Goal: Information Seeking & Learning: Learn about a topic

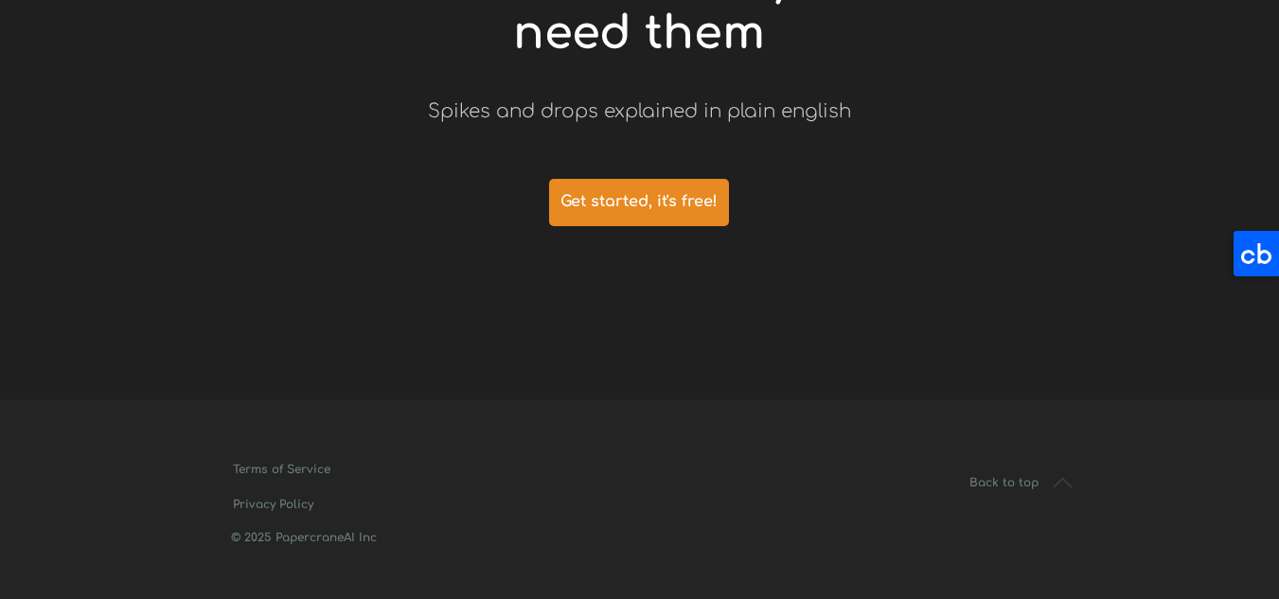
scroll to position [4373, 0]
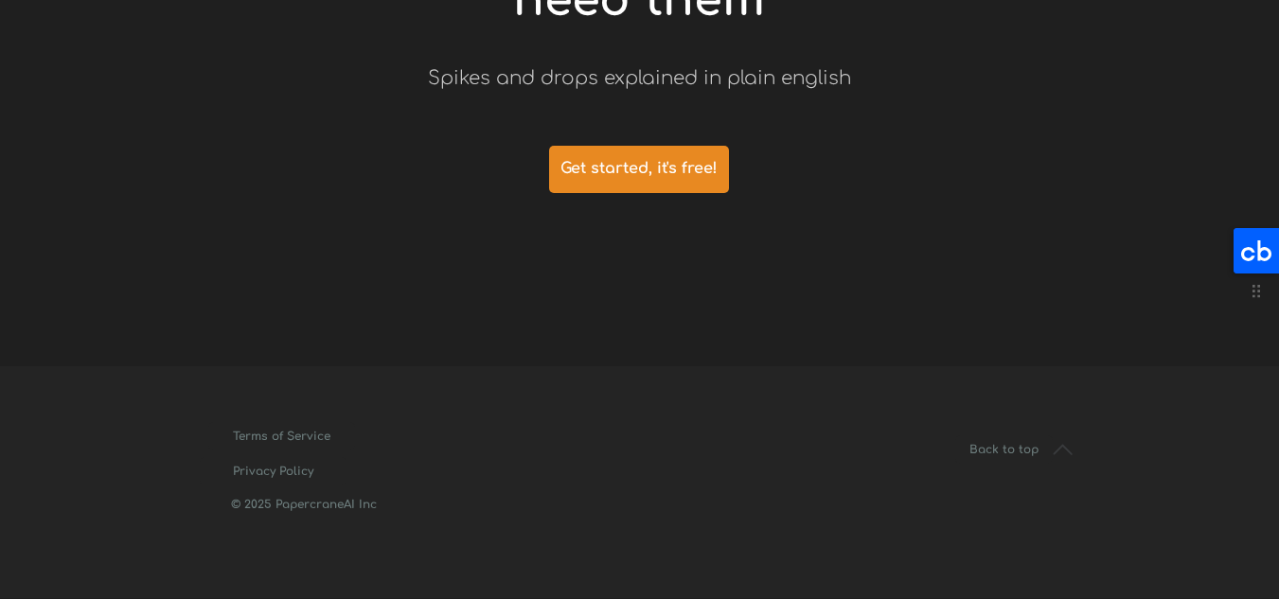
click at [1274, 264] on icon at bounding box center [1255, 250] width 45 height 45
click at [1242, 239] on icon at bounding box center [1255, 250] width 45 height 45
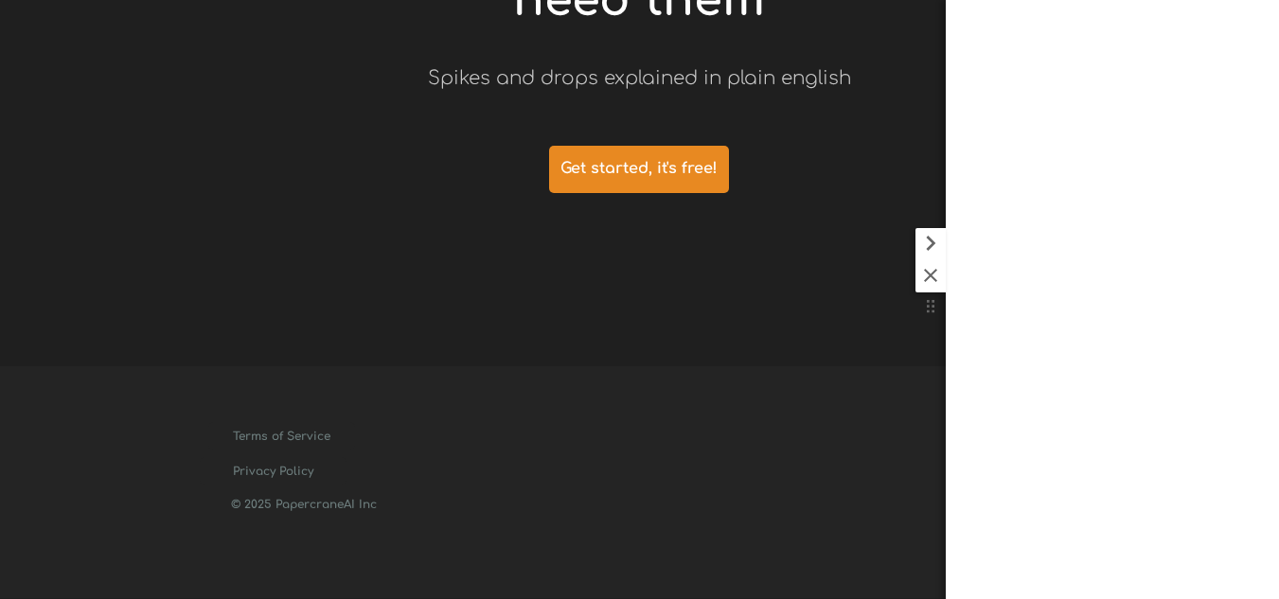
click at [934, 244] on icon at bounding box center [930, 243] width 9 height 15
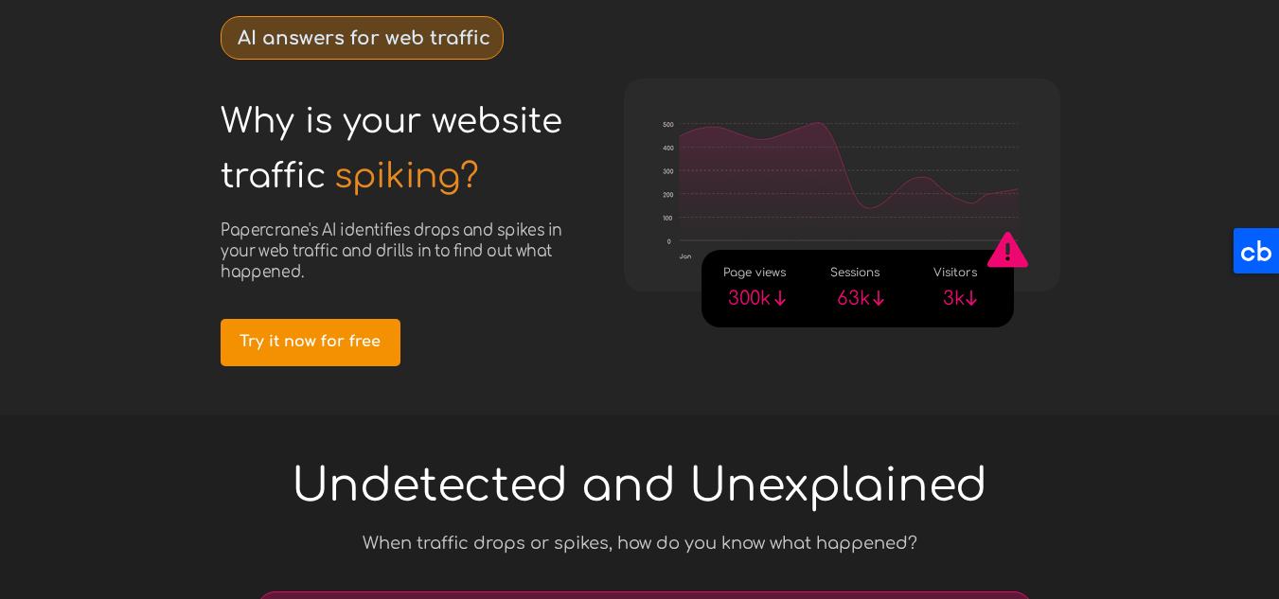
scroll to position [0, 0]
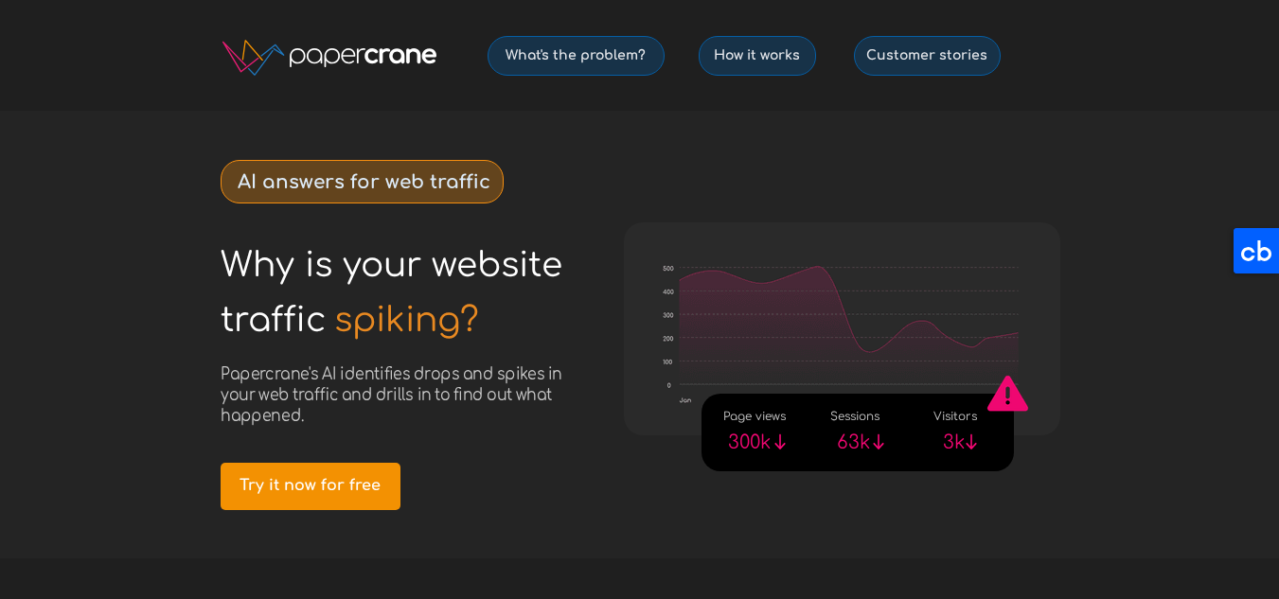
click at [521, 432] on div at bounding box center [640, 335] width 890 height 448
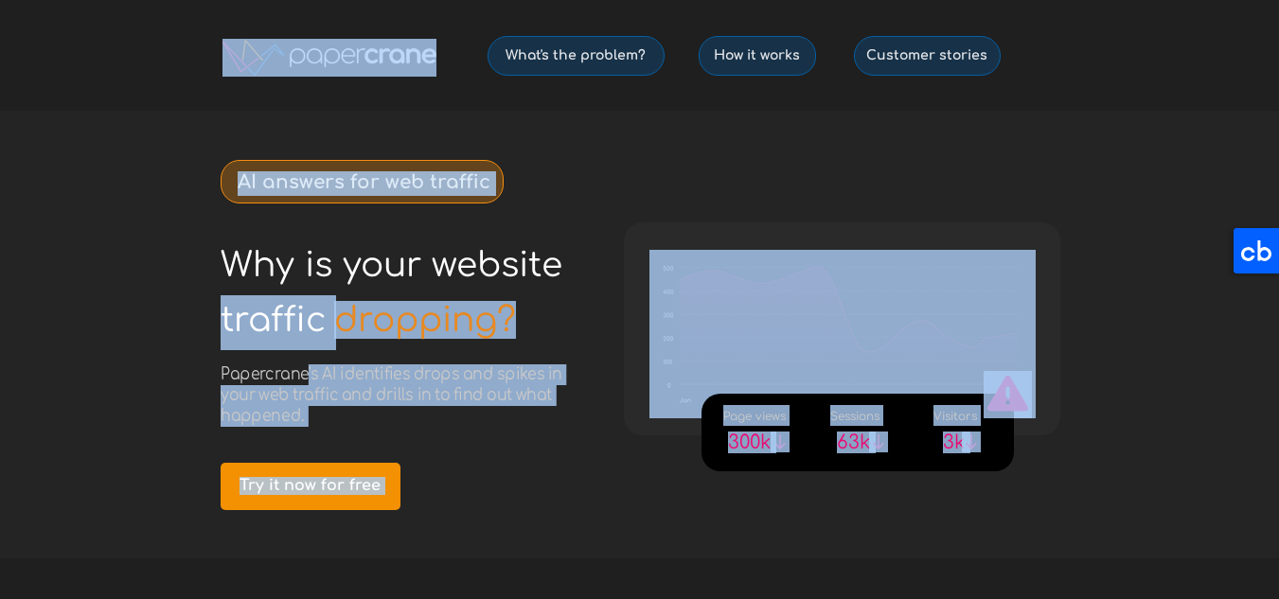
drag, startPoint x: 309, startPoint y: 375, endPoint x: 220, endPoint y: 375, distance: 89.0
click at [430, 452] on div at bounding box center [640, 335] width 890 height 448
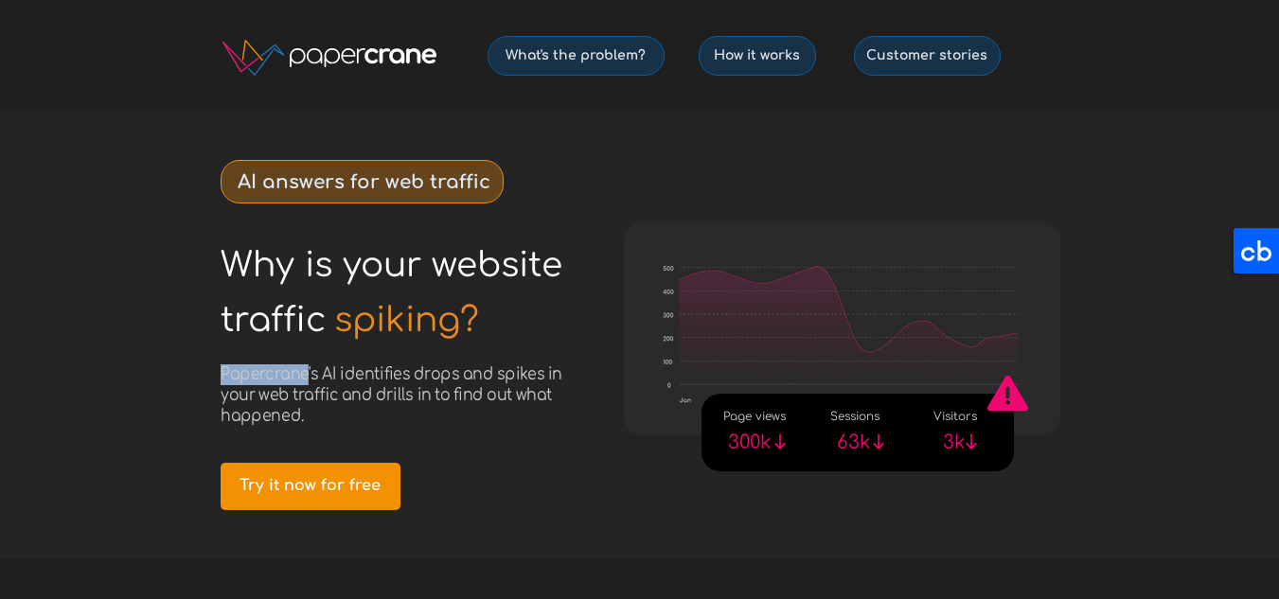
drag, startPoint x: 306, startPoint y: 372, endPoint x: 222, endPoint y: 368, distance: 83.4
click at [222, 368] on span "Papercrane's AI identifies drops and spikes in your web traffic and drills in t…" at bounding box center [392, 394] width 342 height 61
copy span "Papercrane"
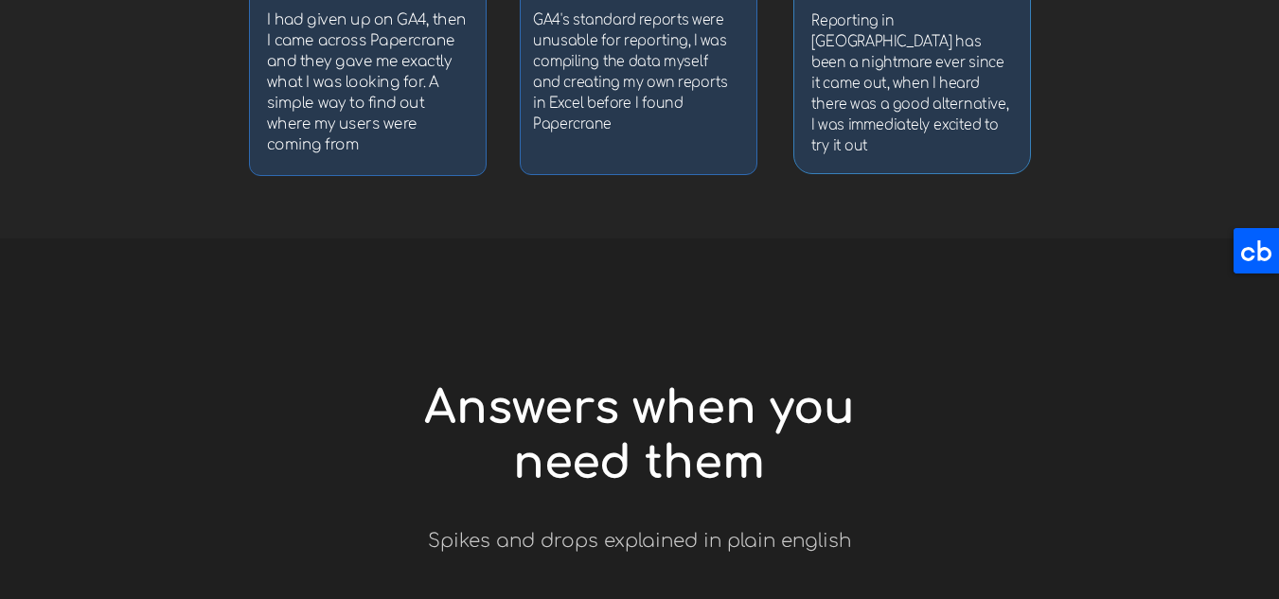
scroll to position [4373, 0]
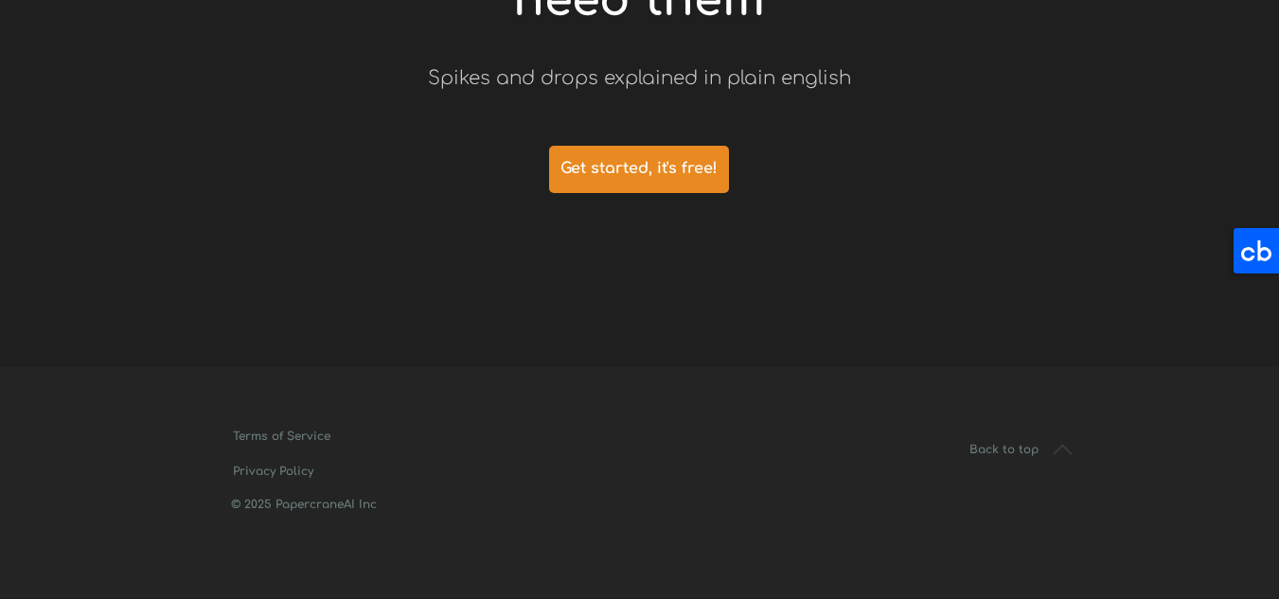
click at [806, 597] on div at bounding box center [640, 482] width 890 height 232
click at [528, 452] on div at bounding box center [640, 482] width 890 height 232
click at [372, 424] on div at bounding box center [640, 482] width 890 height 232
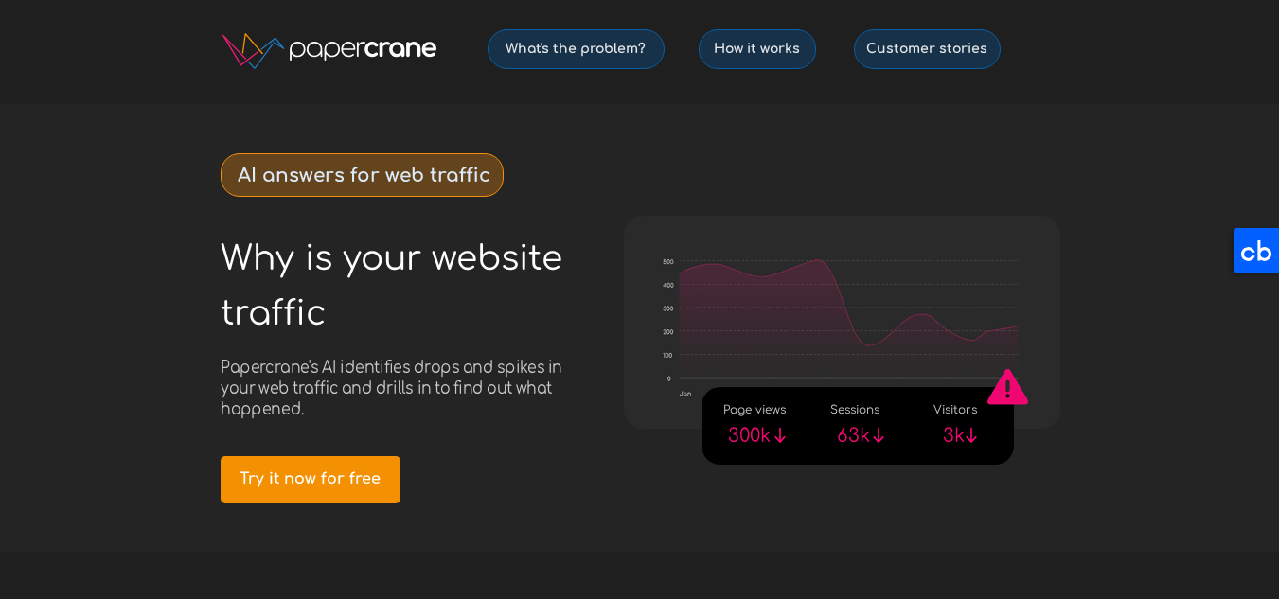
scroll to position [0, 0]
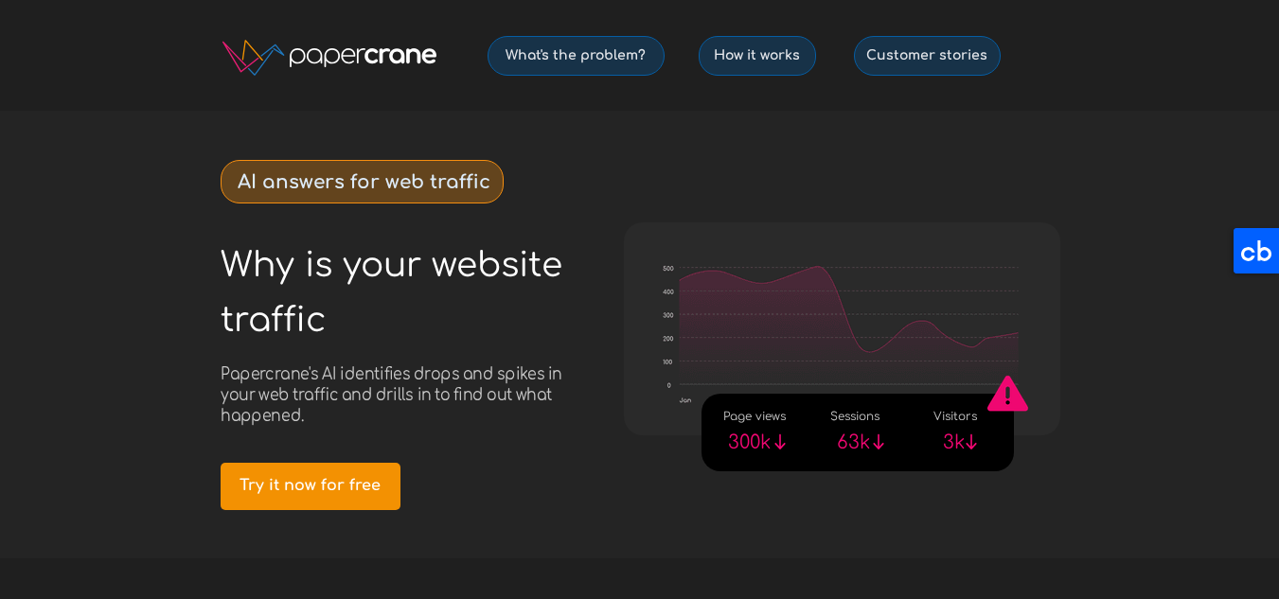
click at [305, 373] on span "Papercrane's AI identifies drops and spikes in your web traffic and drills in t…" at bounding box center [392, 394] width 342 height 61
drag, startPoint x: 308, startPoint y: 374, endPoint x: 223, endPoint y: 374, distance: 84.2
click at [223, 374] on span "Papercrane's AI identifies drops and spikes in your web traffic and drills in t…" at bounding box center [392, 394] width 342 height 61
copy span "Papercrane"
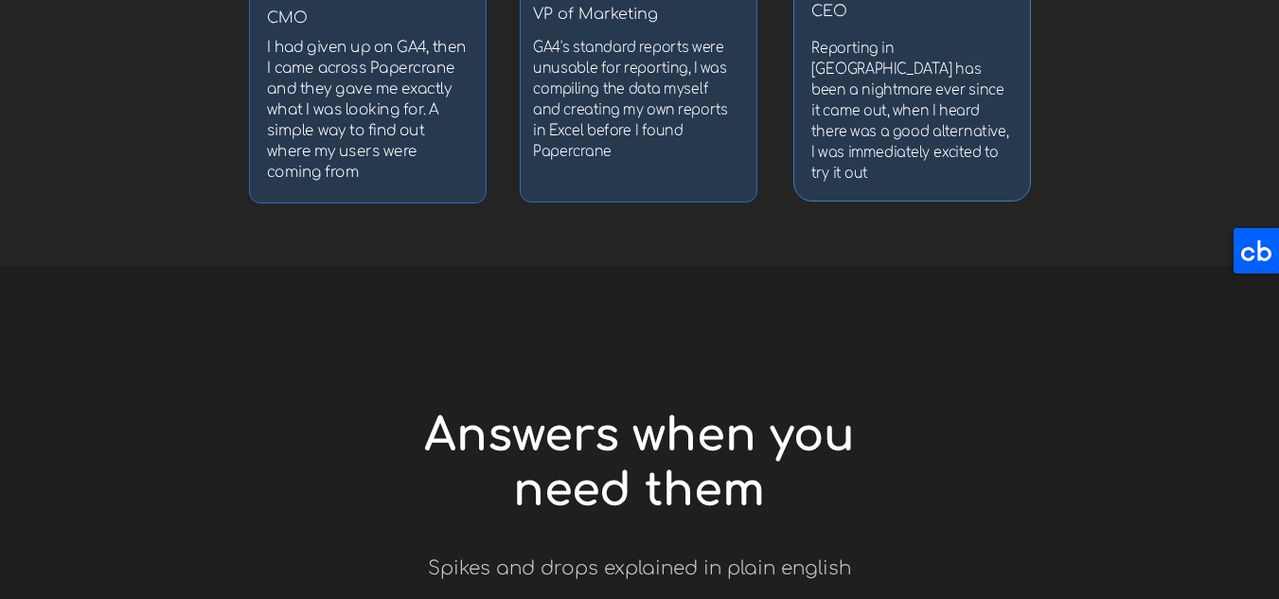
scroll to position [4373, 0]
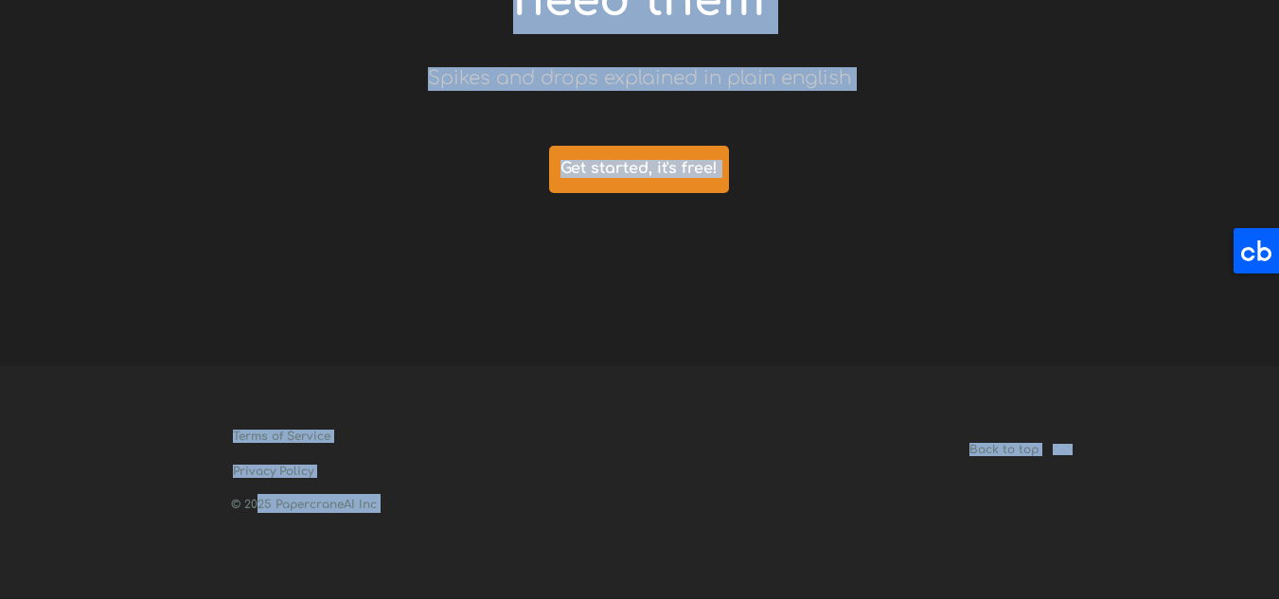
drag, startPoint x: 399, startPoint y: 496, endPoint x: 300, endPoint y: 526, distance: 103.9
click at [309, 531] on div at bounding box center [640, 482] width 890 height 232
drag, startPoint x: 387, startPoint y: 510, endPoint x: 275, endPoint y: 502, distance: 113.0
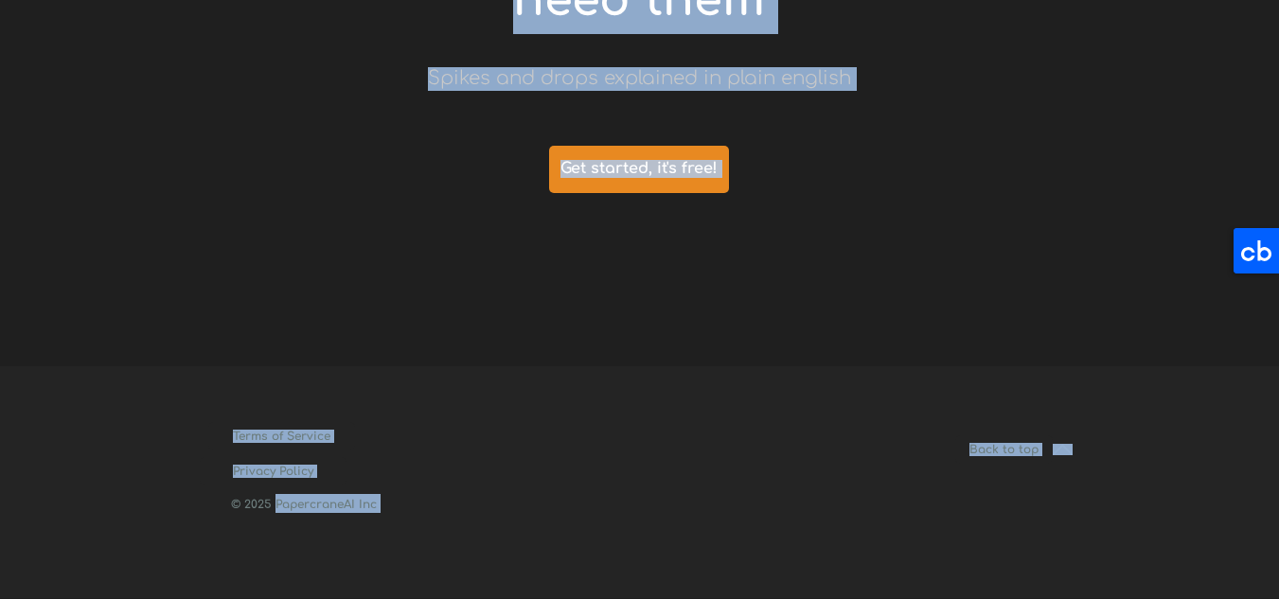
click at [289, 548] on div at bounding box center [640, 482] width 890 height 232
drag, startPoint x: 380, startPoint y: 506, endPoint x: 298, endPoint y: 504, distance: 81.5
click at [313, 540] on div at bounding box center [640, 482] width 890 height 232
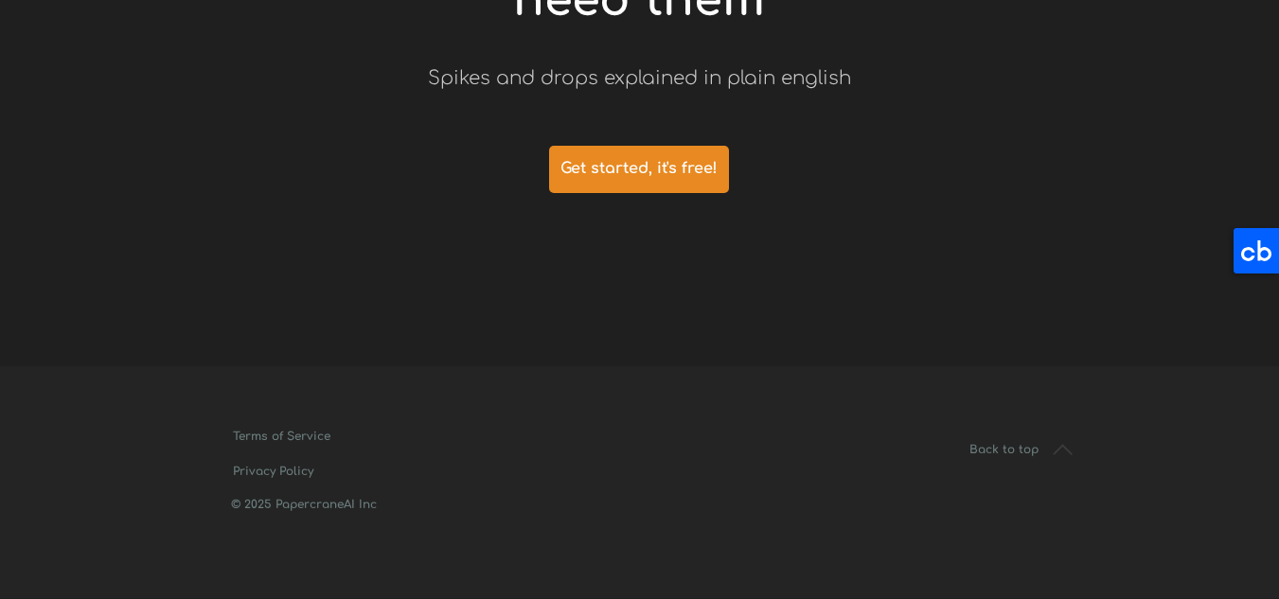
click at [275, 512] on p "© 2025 PapercraneAI Inc" at bounding box center [302, 503] width 149 height 19
drag, startPoint x: 275, startPoint y: 504, endPoint x: 375, endPoint y: 506, distance: 100.4
click at [375, 506] on span "© 2025 PapercraneAI Inc" at bounding box center [304, 504] width 146 height 13
copy span "PapercraneAI Inc"
click at [549, 459] on div at bounding box center [640, 482] width 890 height 232
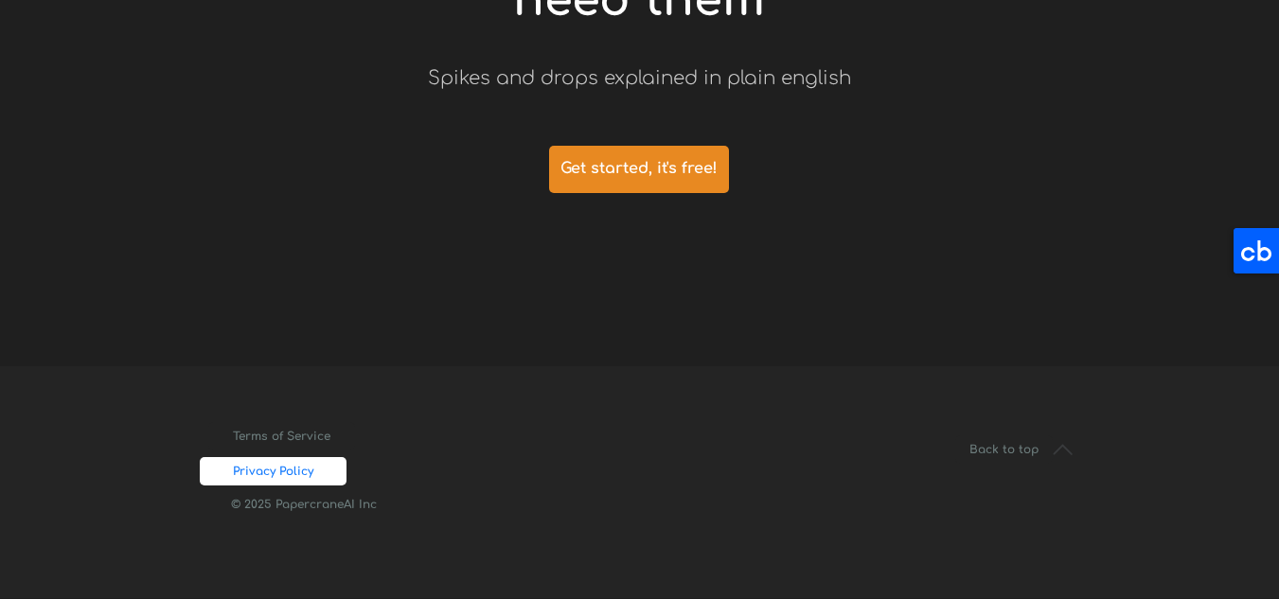
click at [236, 466] on span "Privacy Policy" at bounding box center [273, 471] width 147 height 13
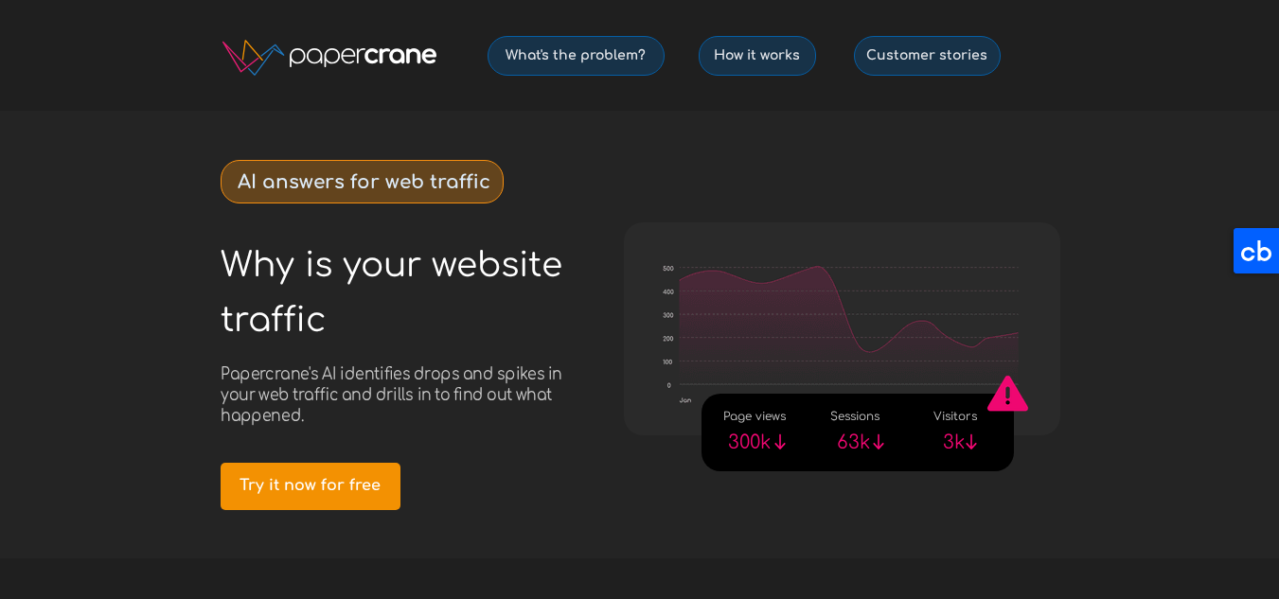
scroll to position [1045, 0]
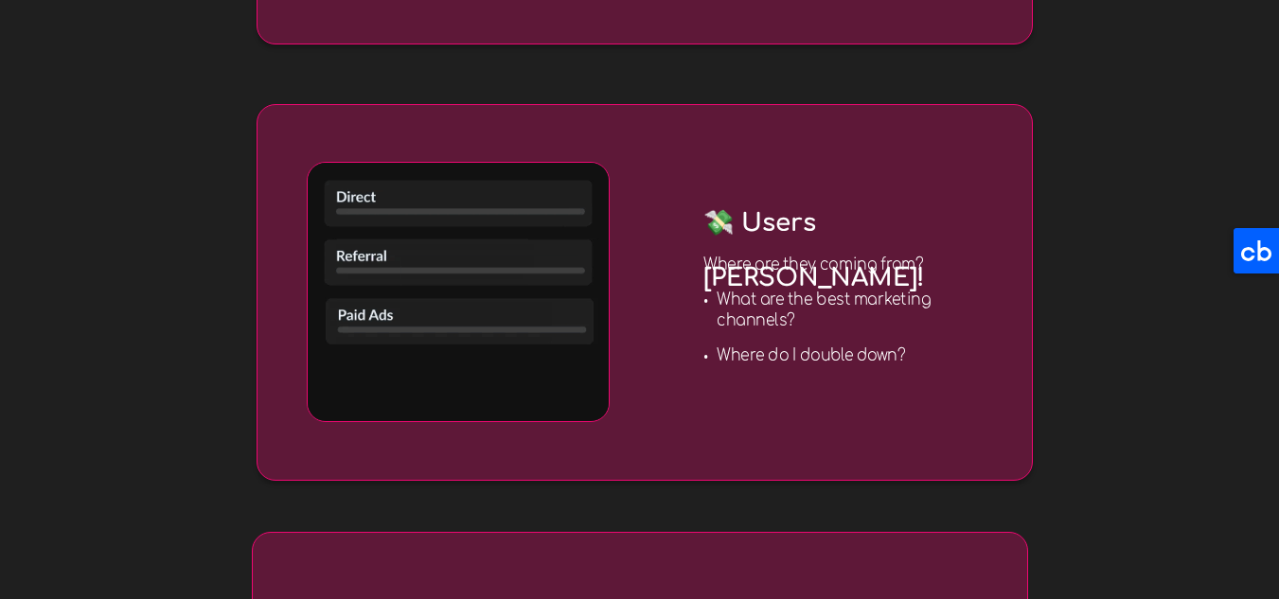
click at [853, 328] on h3 "What are the best marketing channels?" at bounding box center [853, 311] width 272 height 42
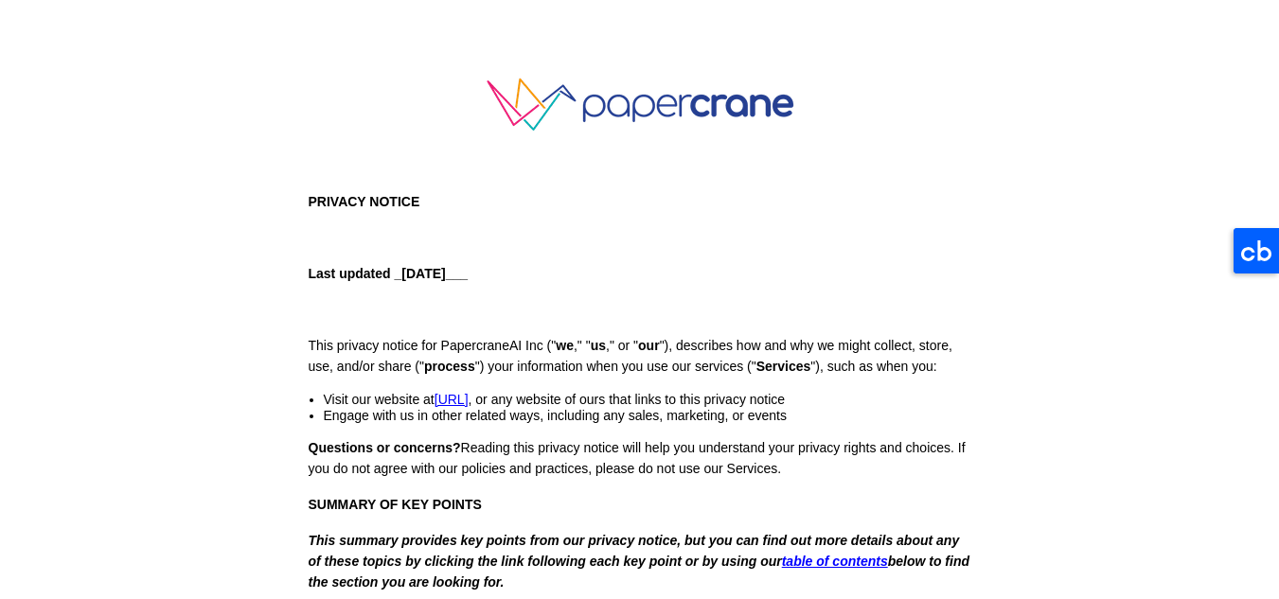
scroll to position [5835, 0]
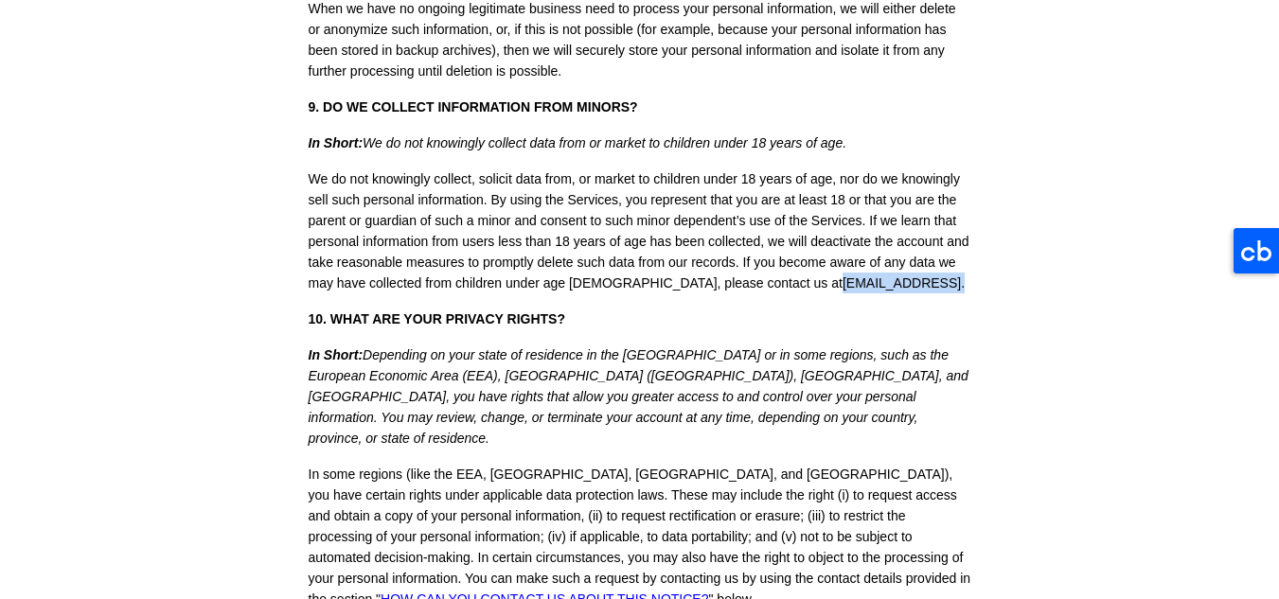
drag, startPoint x: 886, startPoint y: 292, endPoint x: 715, endPoint y: 295, distance: 171.4
click at [715, 293] on p "We do not knowingly collect, solicit data from, or market to children under 18 …" at bounding box center [640, 230] width 663 height 125
copy span "[EMAIL_ADDRESS] ."
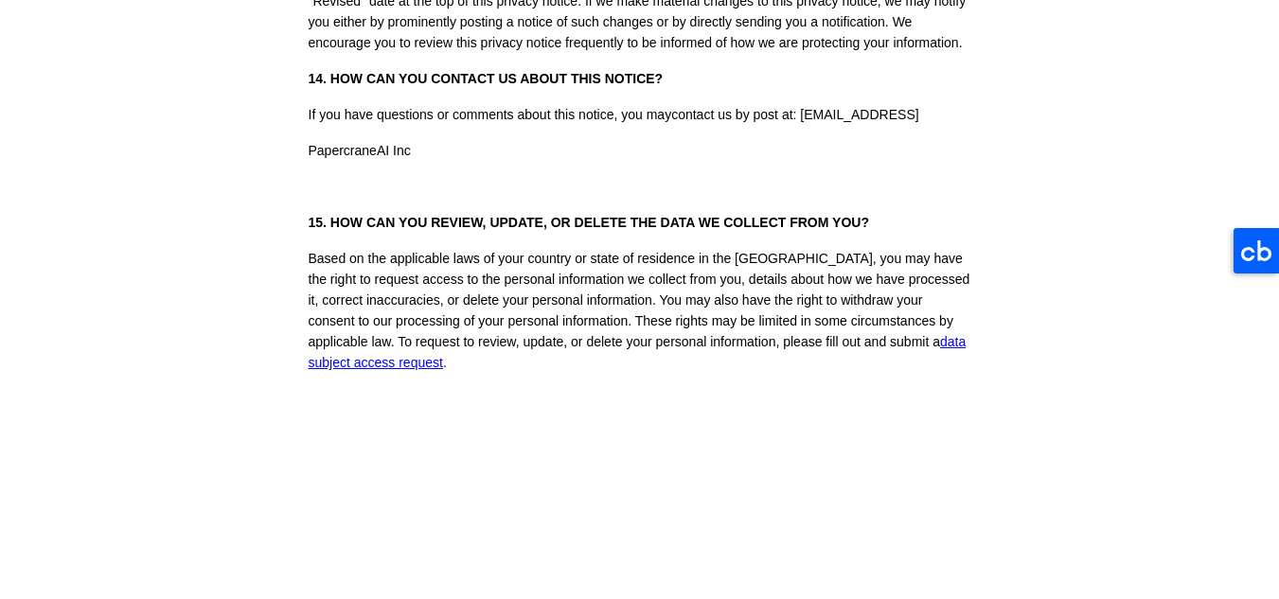
scroll to position [10275, 0]
